Goal: Information Seeking & Learning: Learn about a topic

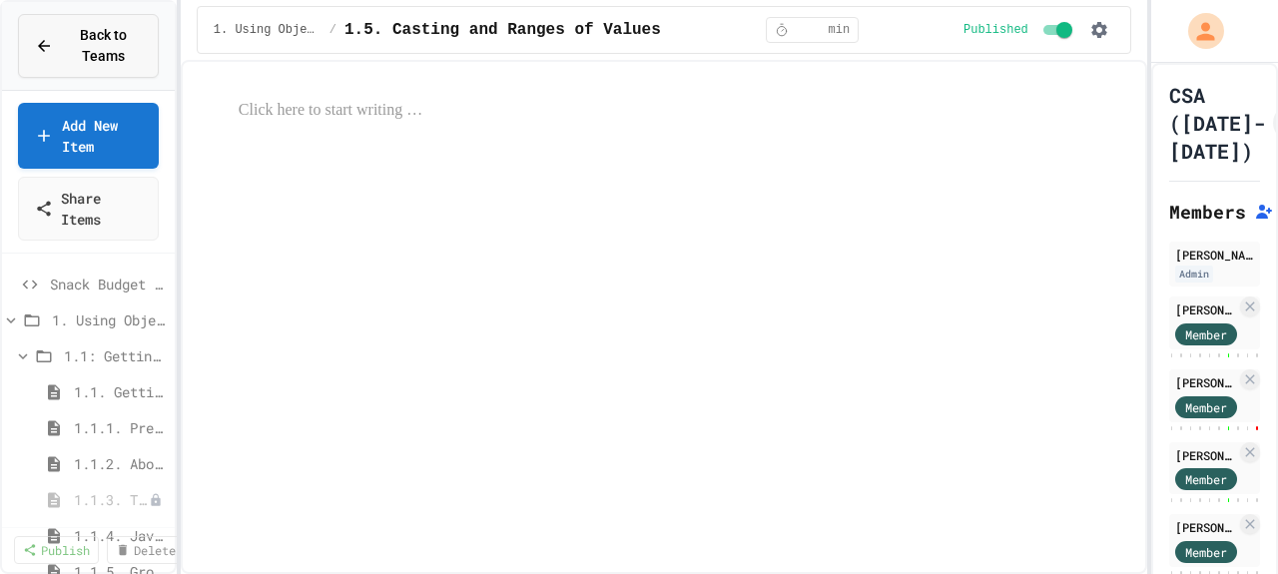
click at [56, 48] on div "Back to Teams" at bounding box center [88, 46] width 107 height 42
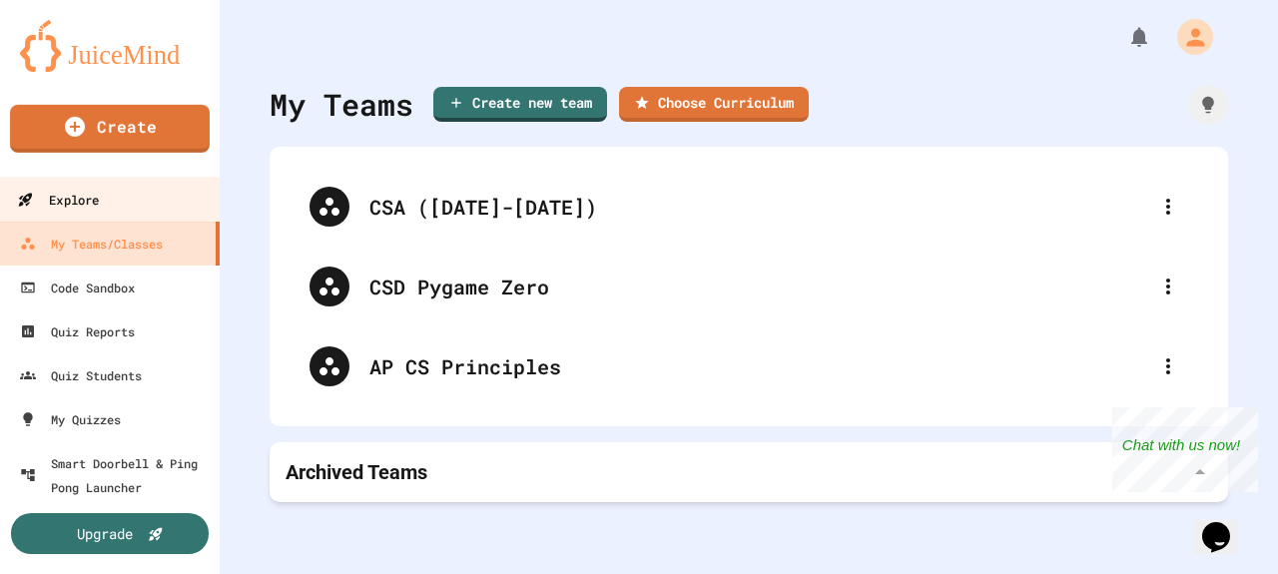
click at [88, 197] on div "Explore" at bounding box center [58, 200] width 82 height 25
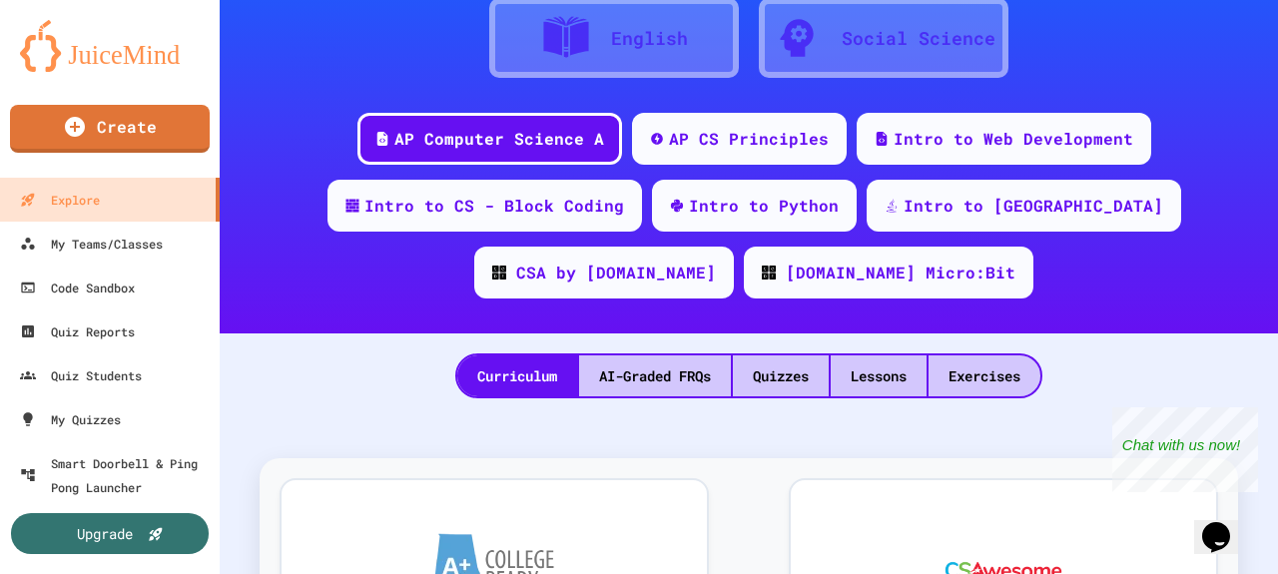
scroll to position [200, 0]
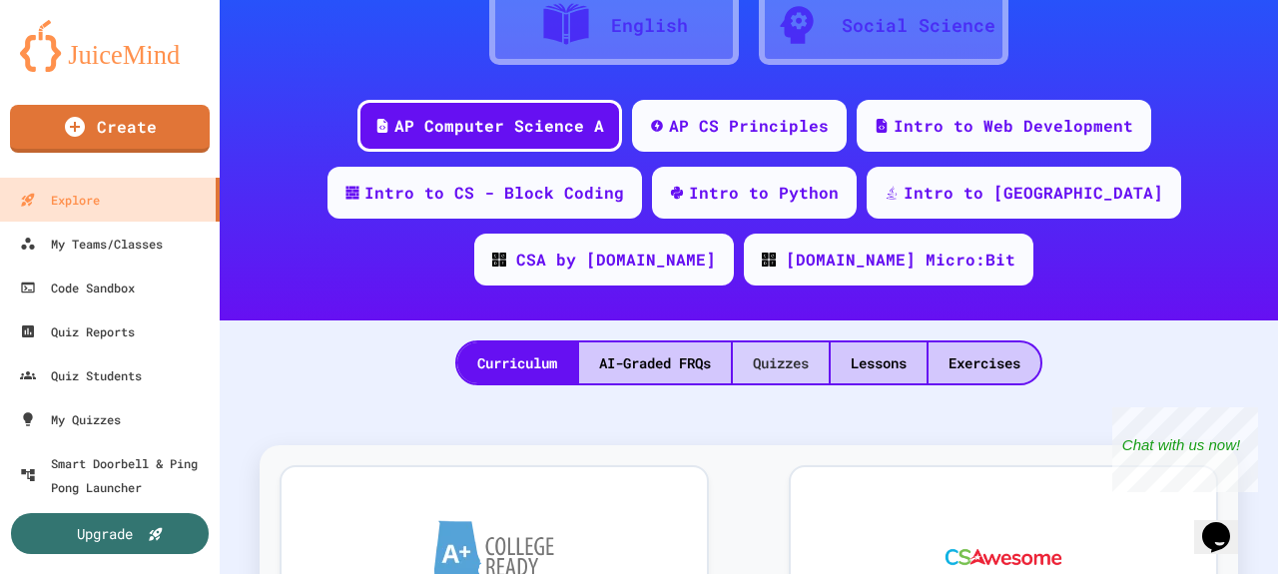
click at [799, 368] on div "Quizzes" at bounding box center [781, 362] width 96 height 41
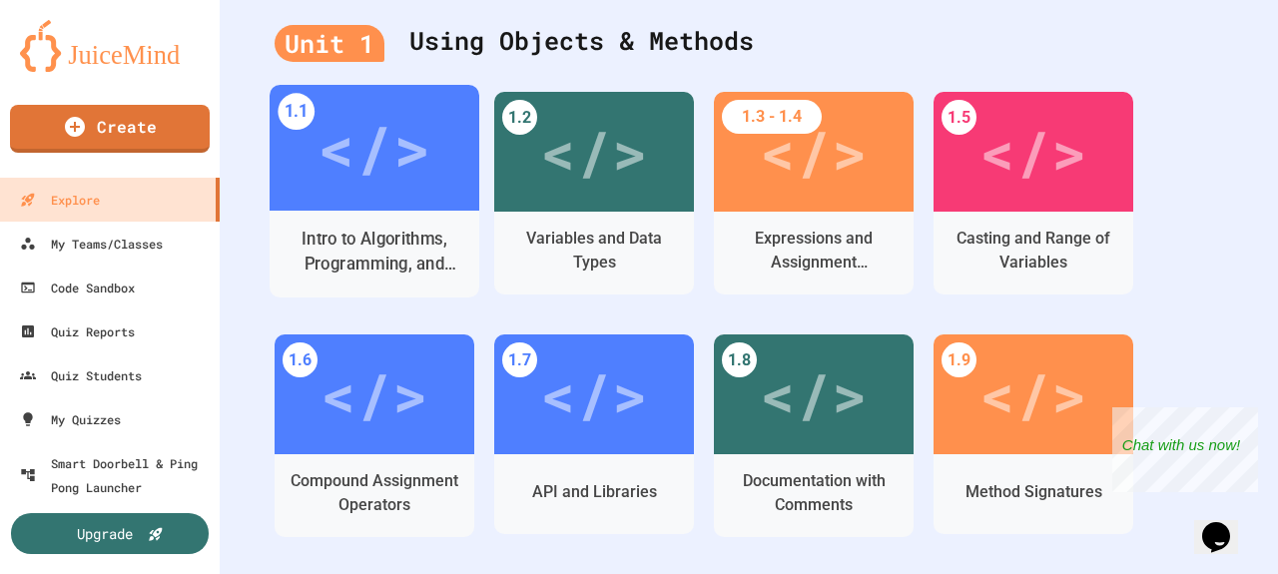
scroll to position [599, 0]
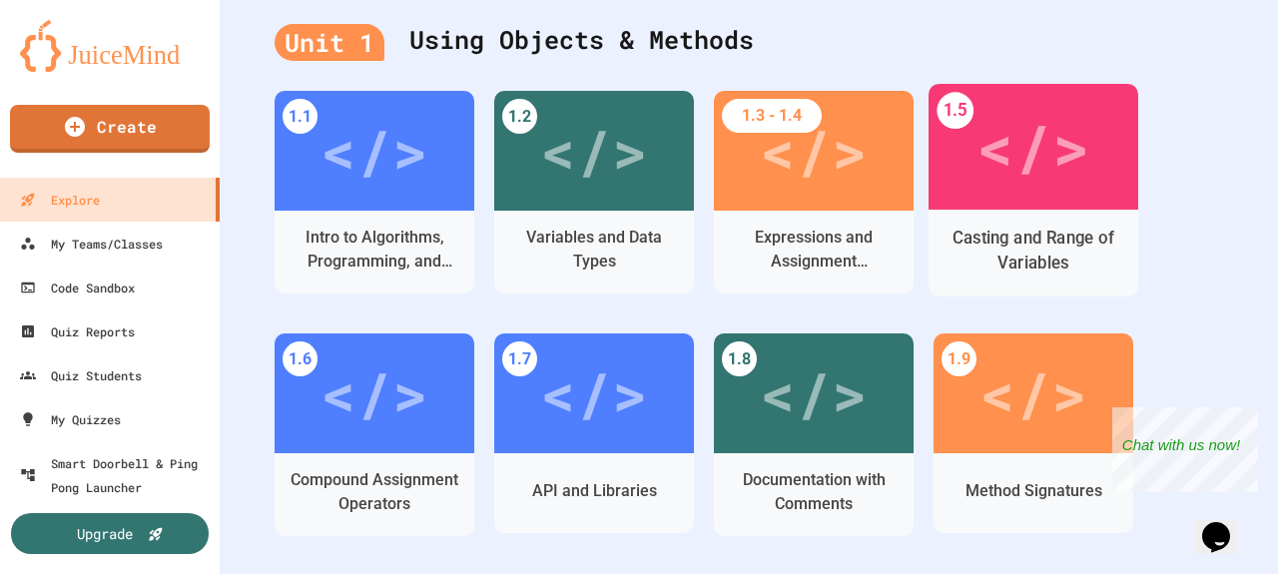
click at [1003, 176] on div "</>" at bounding box center [1032, 147] width 113 height 94
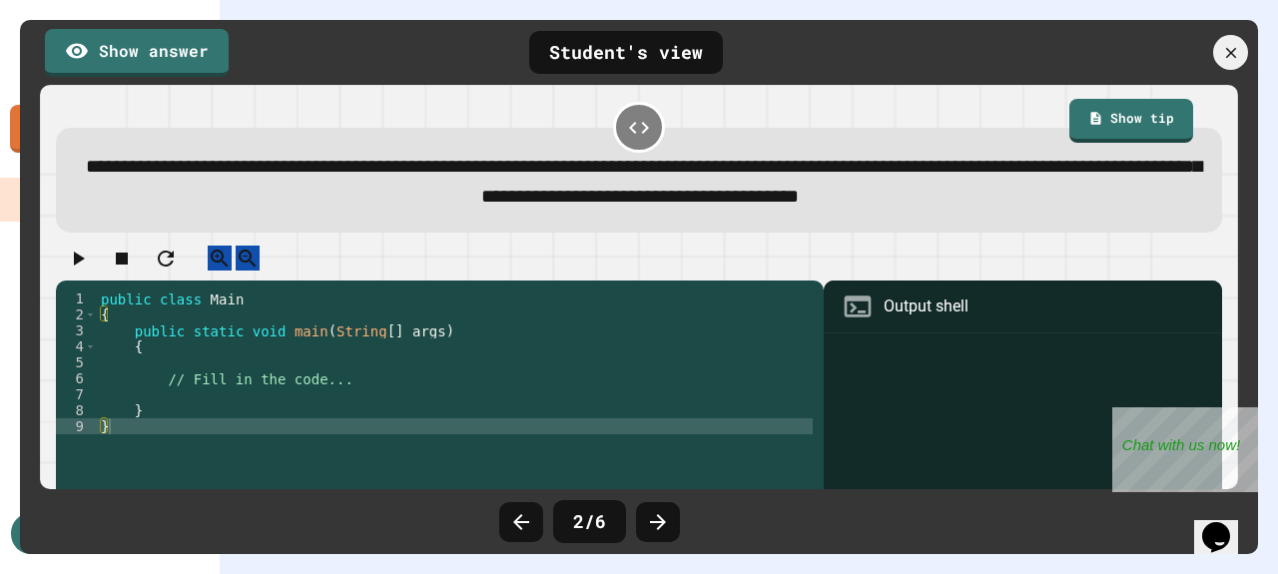
scroll to position [0, 0]
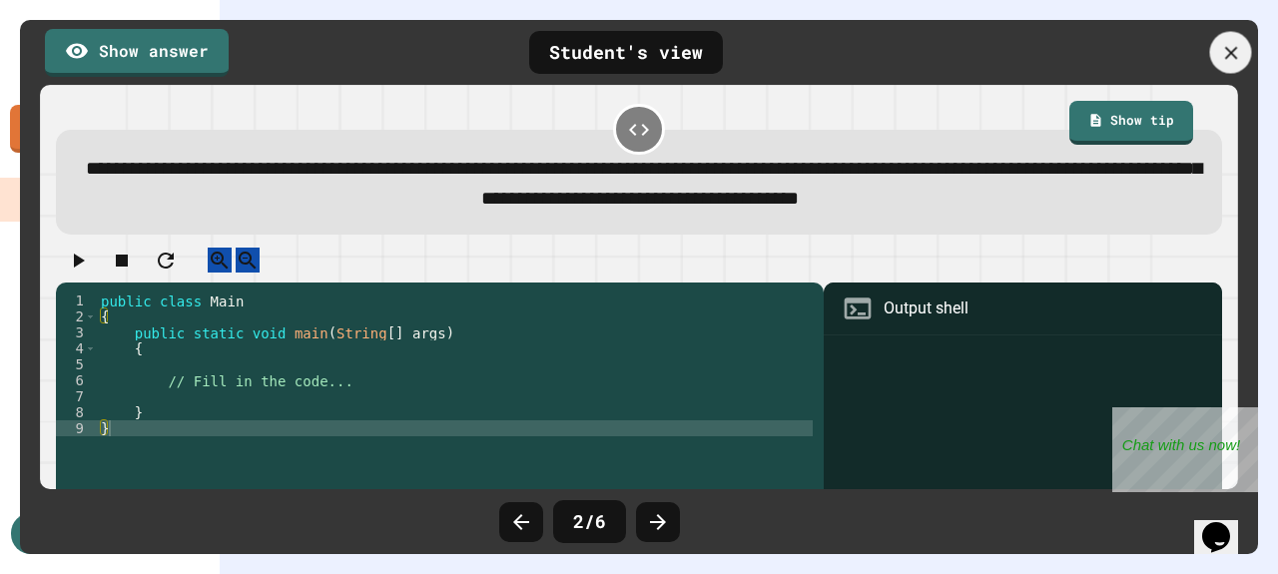
click at [1222, 57] on icon at bounding box center [1231, 53] width 22 height 22
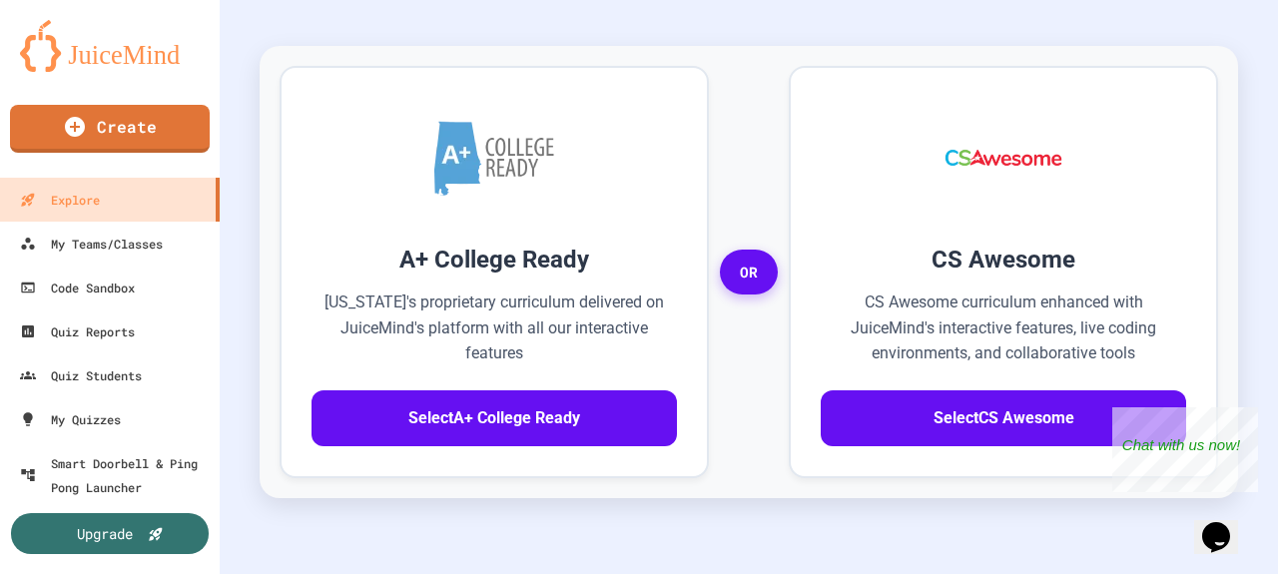
scroll to position [771, 0]
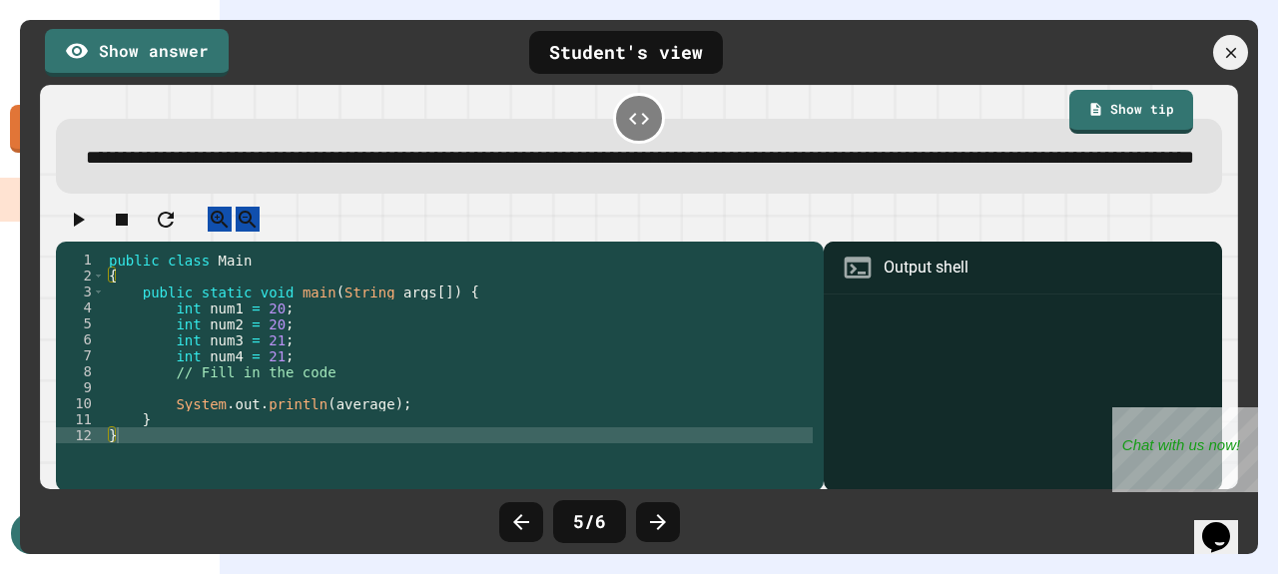
scroll to position [0, 0]
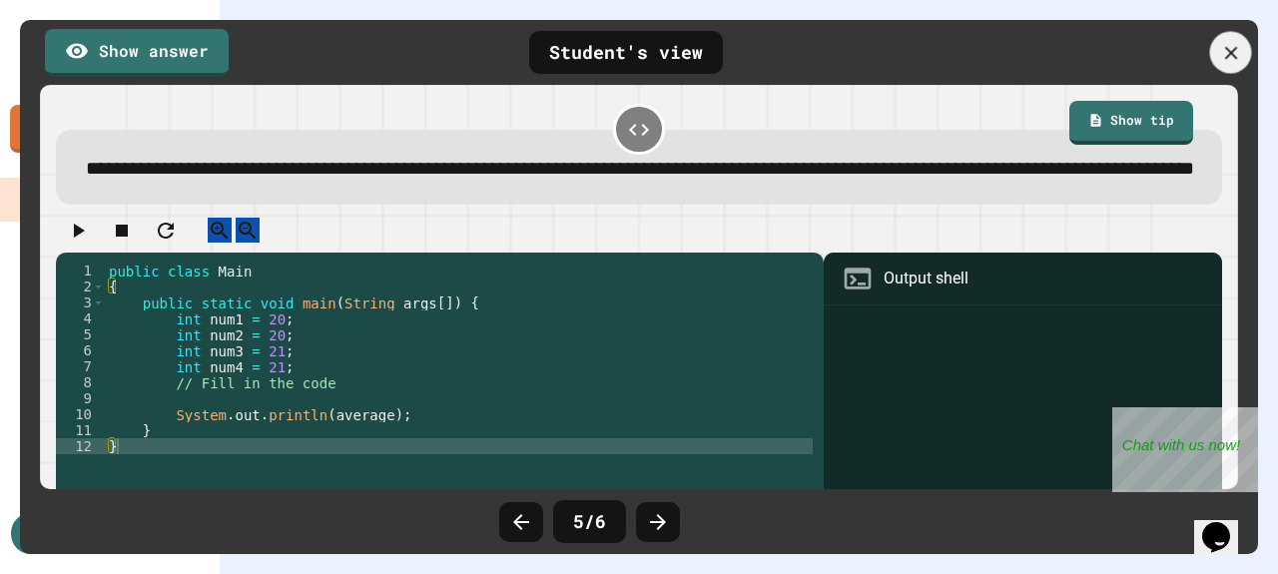
click at [1244, 54] on div at bounding box center [1231, 53] width 42 height 42
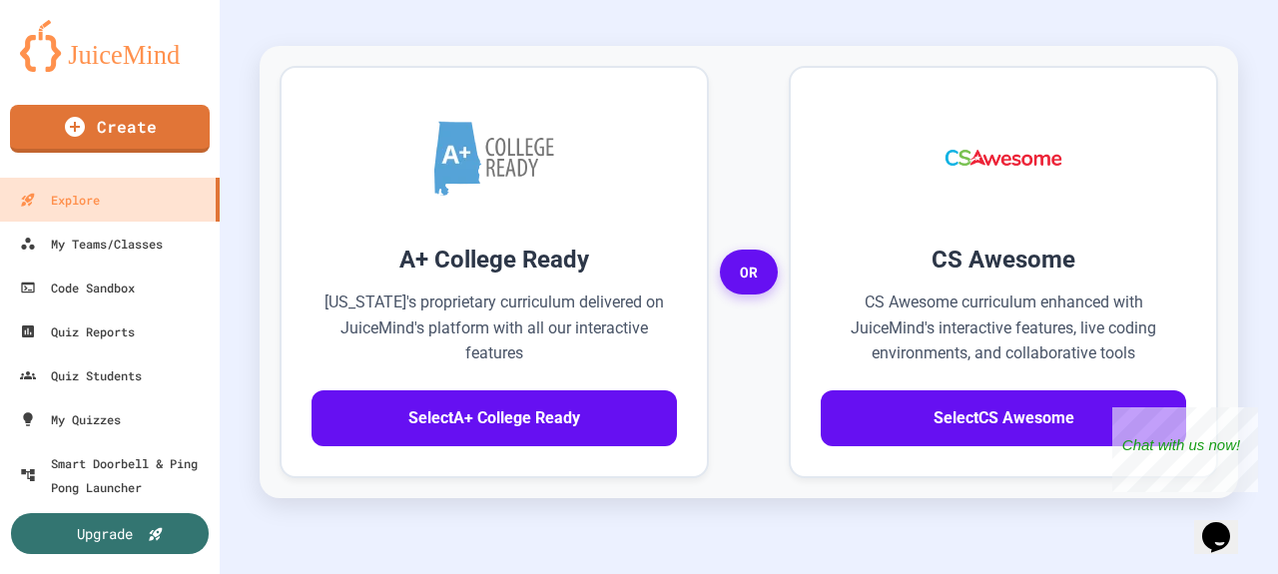
scroll to position [373, 0]
